Goal: Navigation & Orientation: Find specific page/section

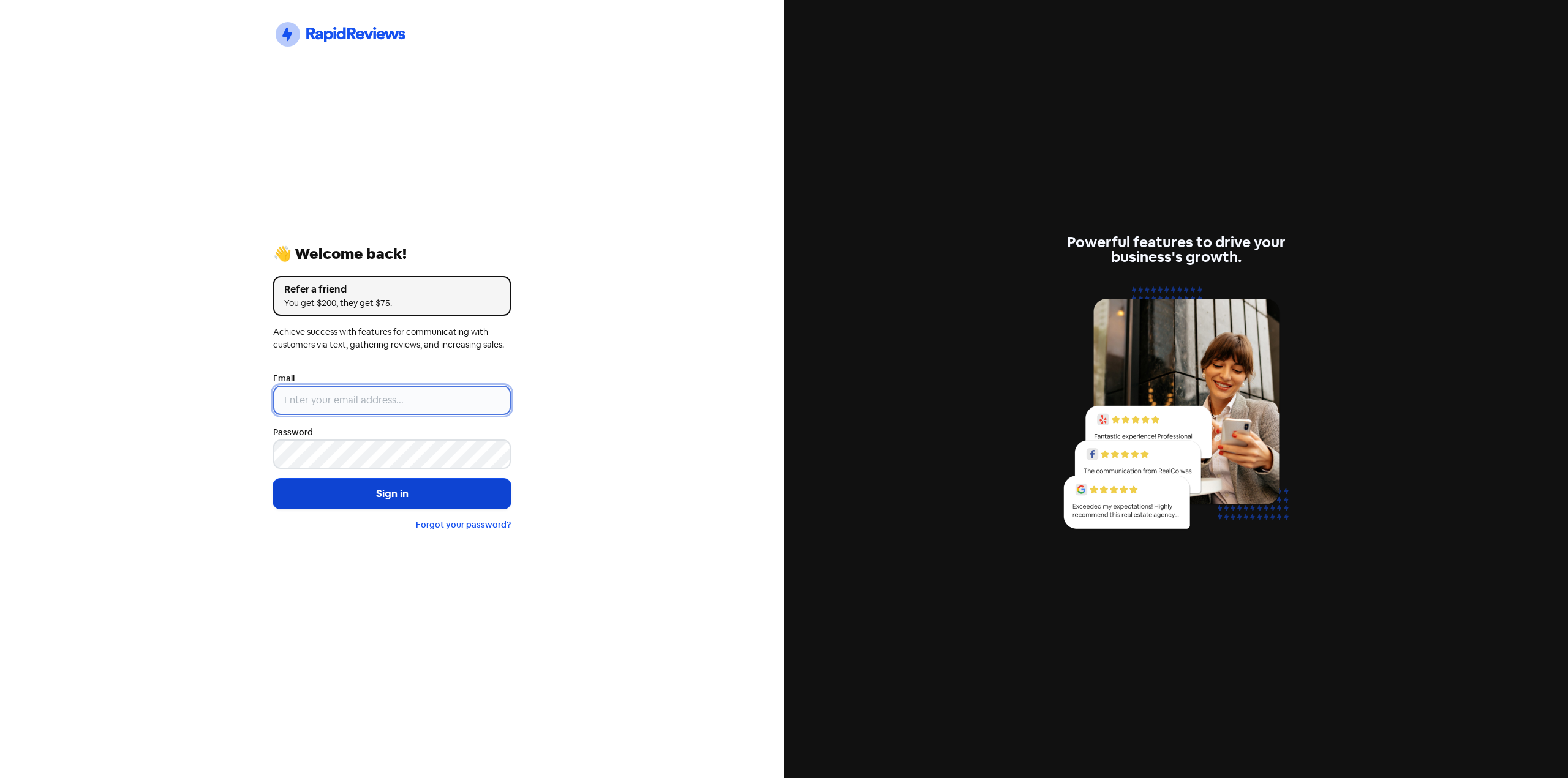
type input "[EMAIL_ADDRESS][DOMAIN_NAME]"
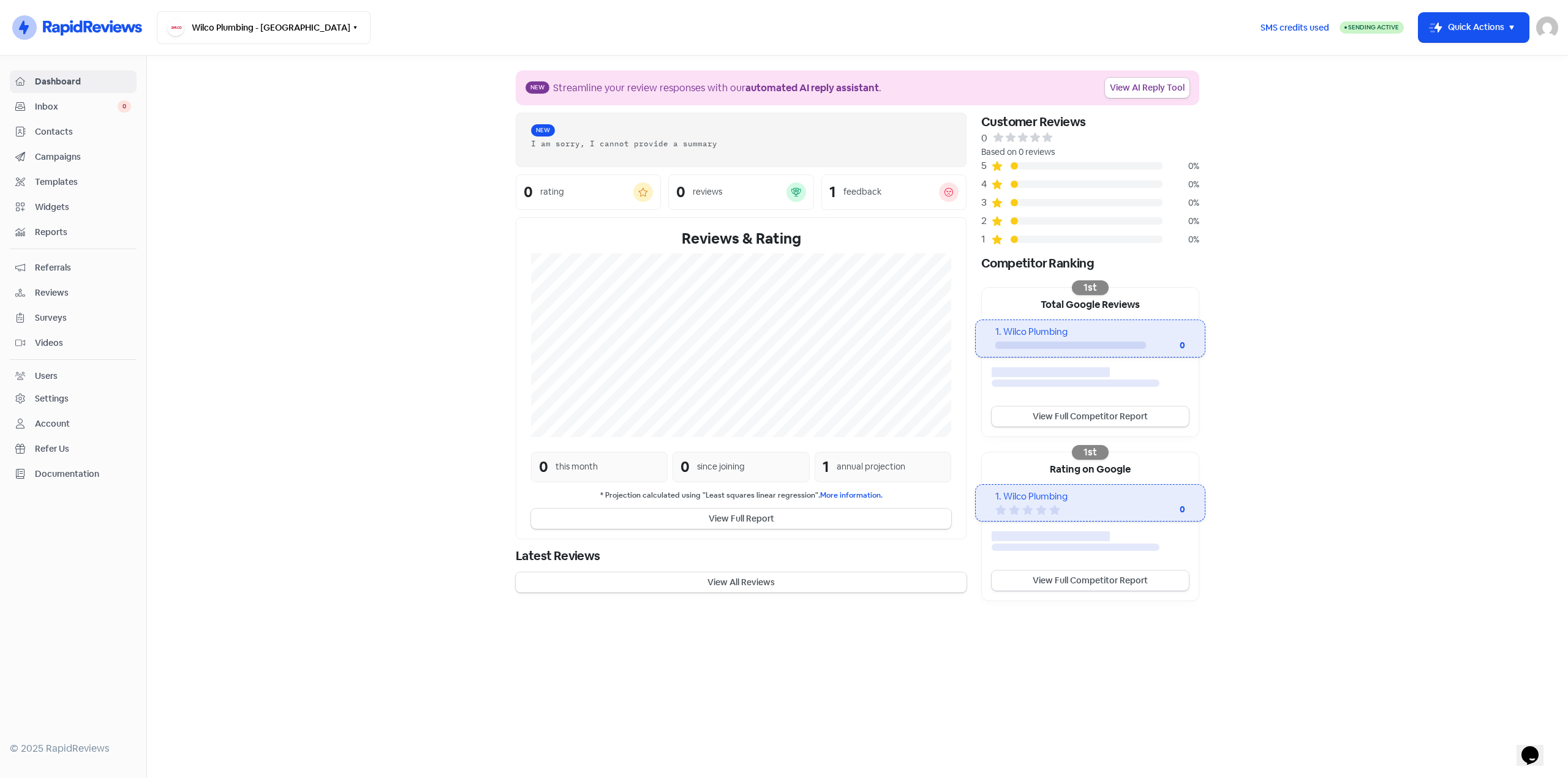
click at [106, 110] on span "Inbox" at bounding box center [77, 107] width 83 height 13
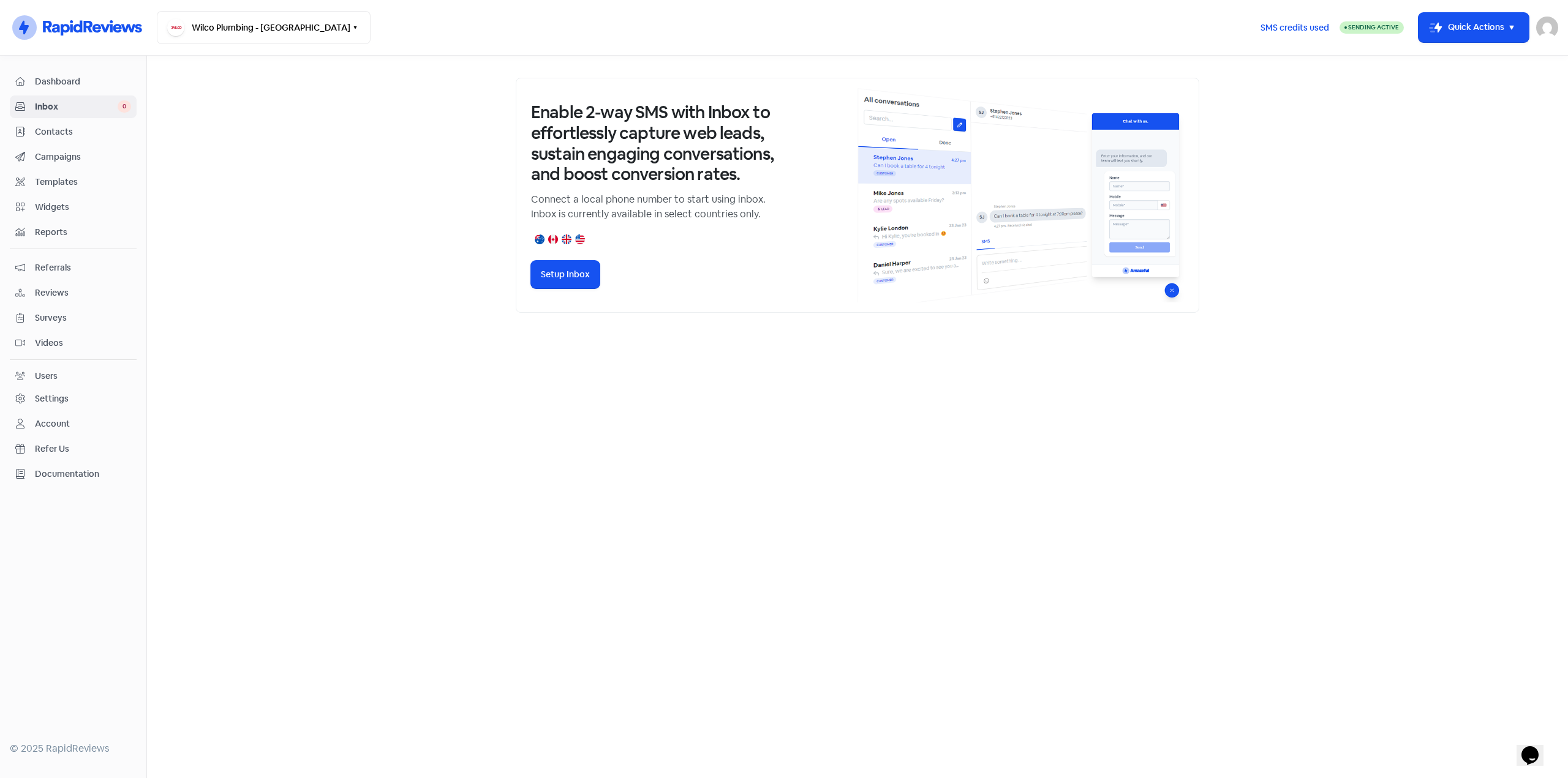
click at [73, 133] on span "Contacts" at bounding box center [83, 132] width 96 height 13
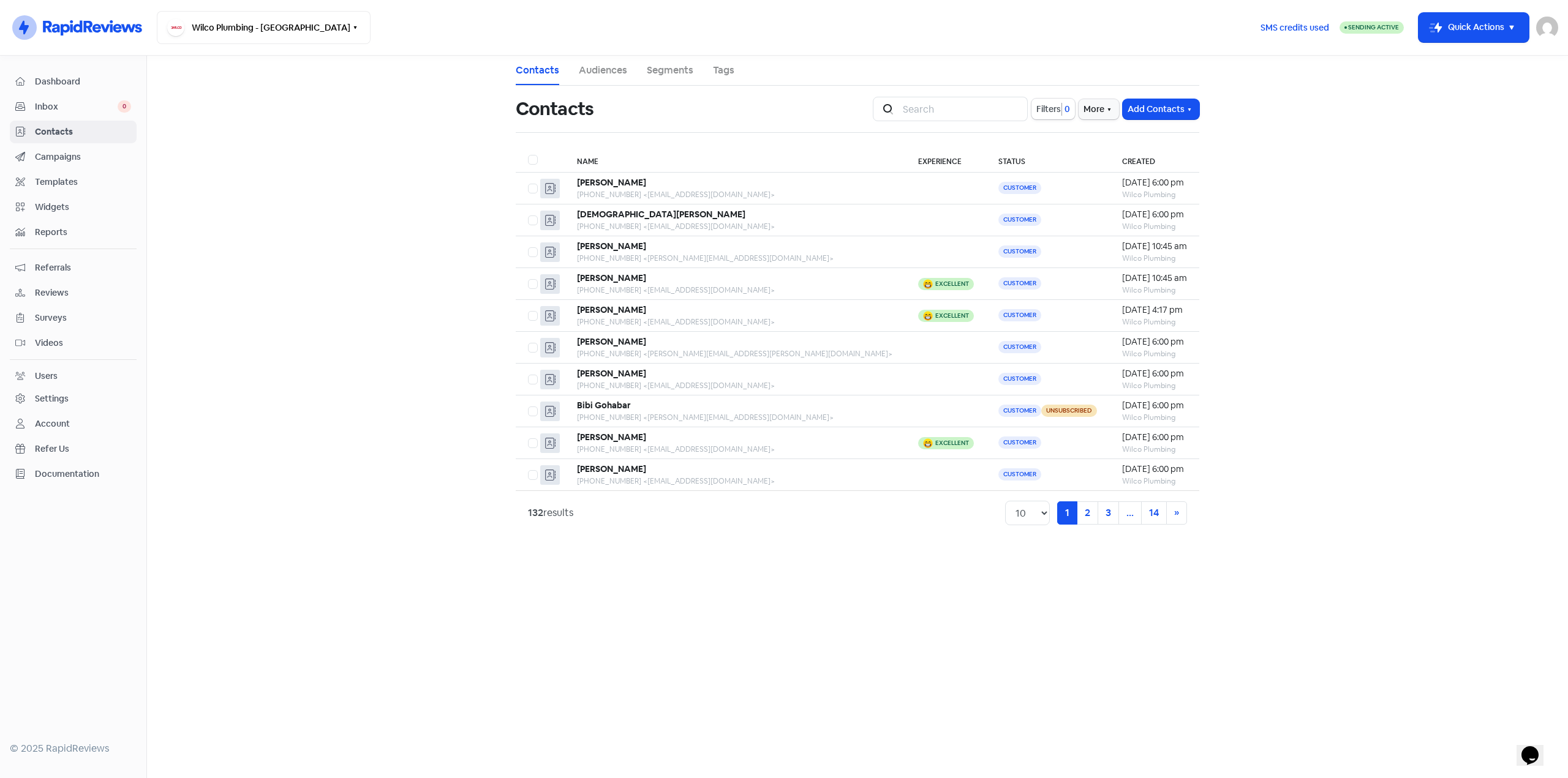
click at [68, 151] on span "Campaigns" at bounding box center [83, 157] width 96 height 13
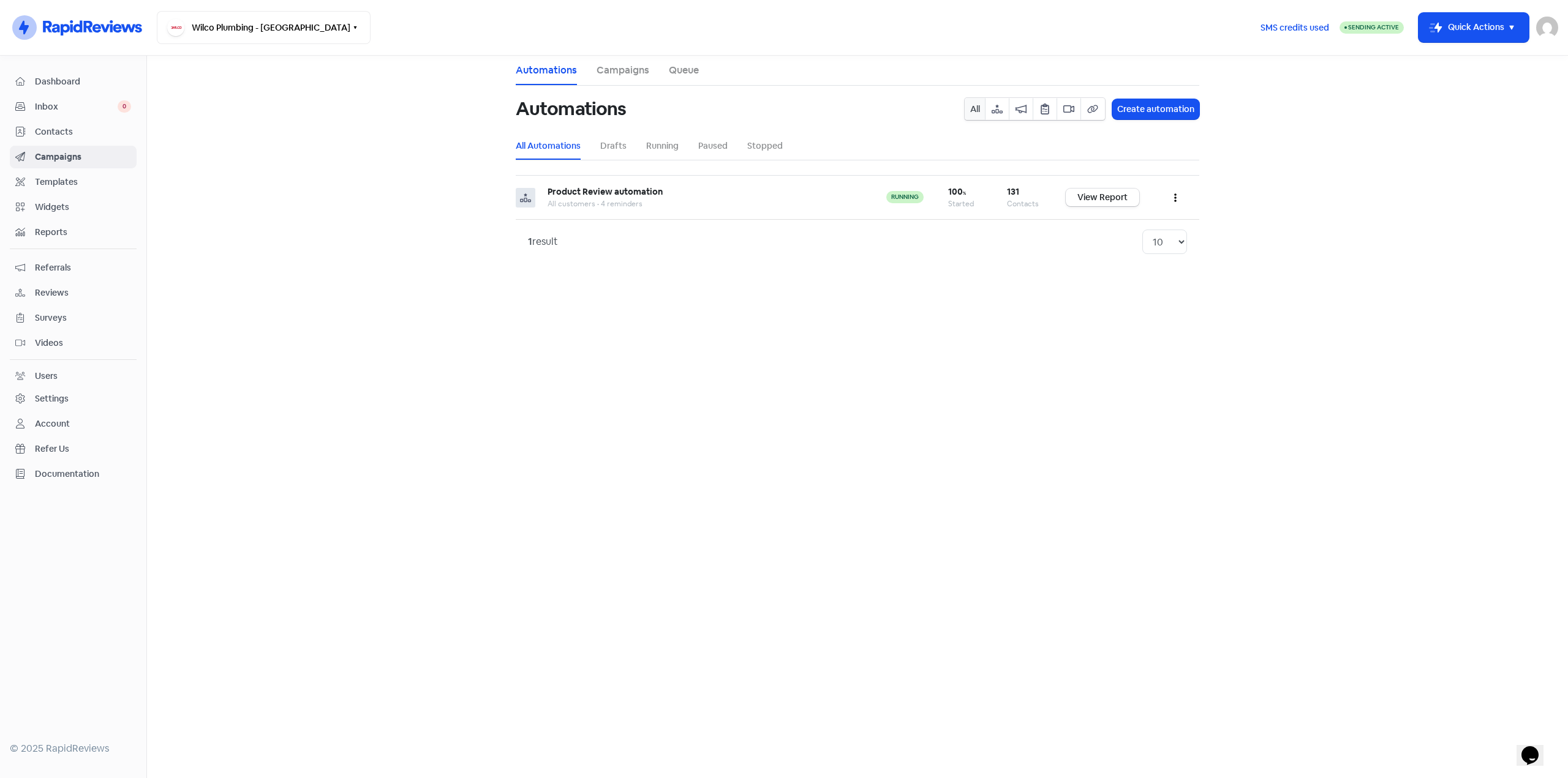
click at [68, 137] on span "Contacts" at bounding box center [83, 132] width 96 height 13
